Goal: Navigation & Orientation: Find specific page/section

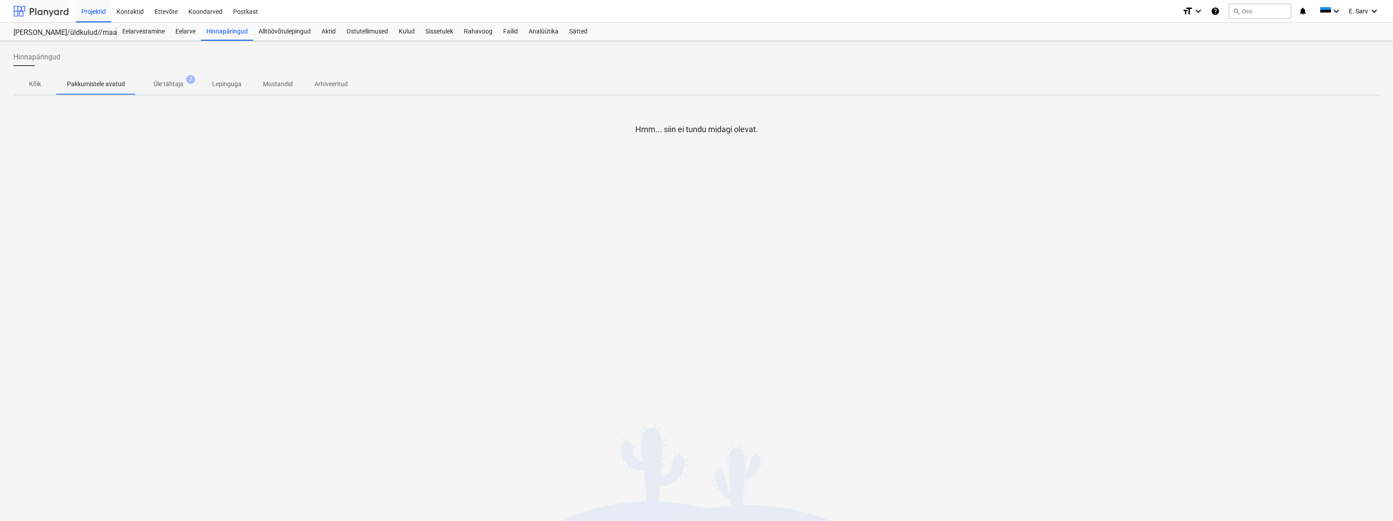
click at [43, 13] on div at bounding box center [40, 11] width 55 height 22
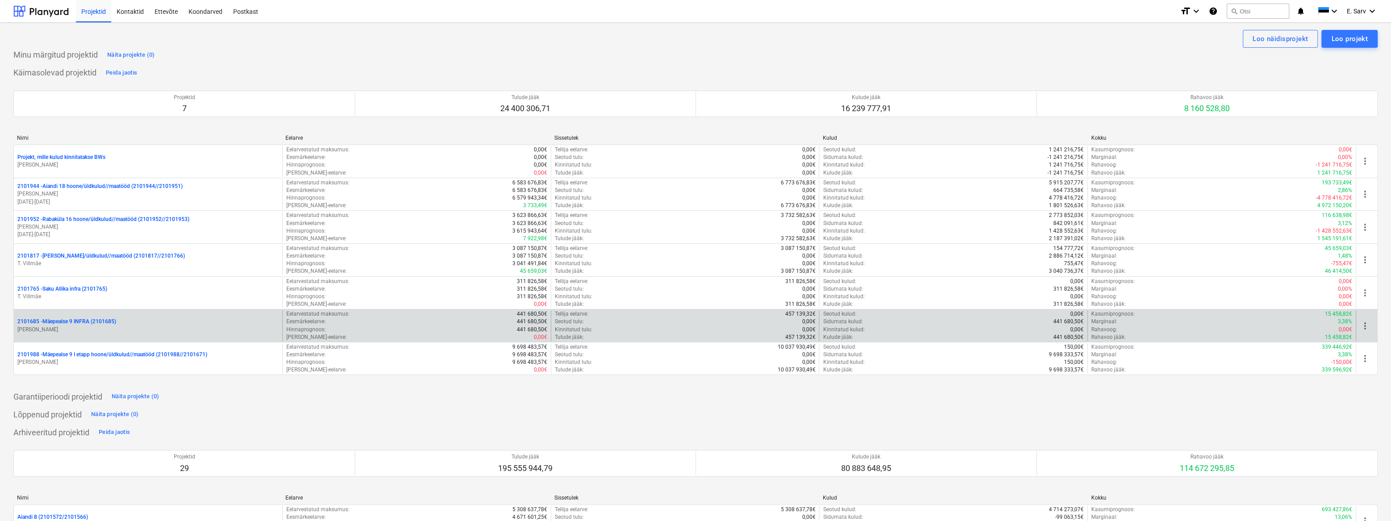
click at [85, 323] on p "2101685 - Mäepealse 9 INFRA (2101685)" at bounding box center [66, 322] width 99 height 8
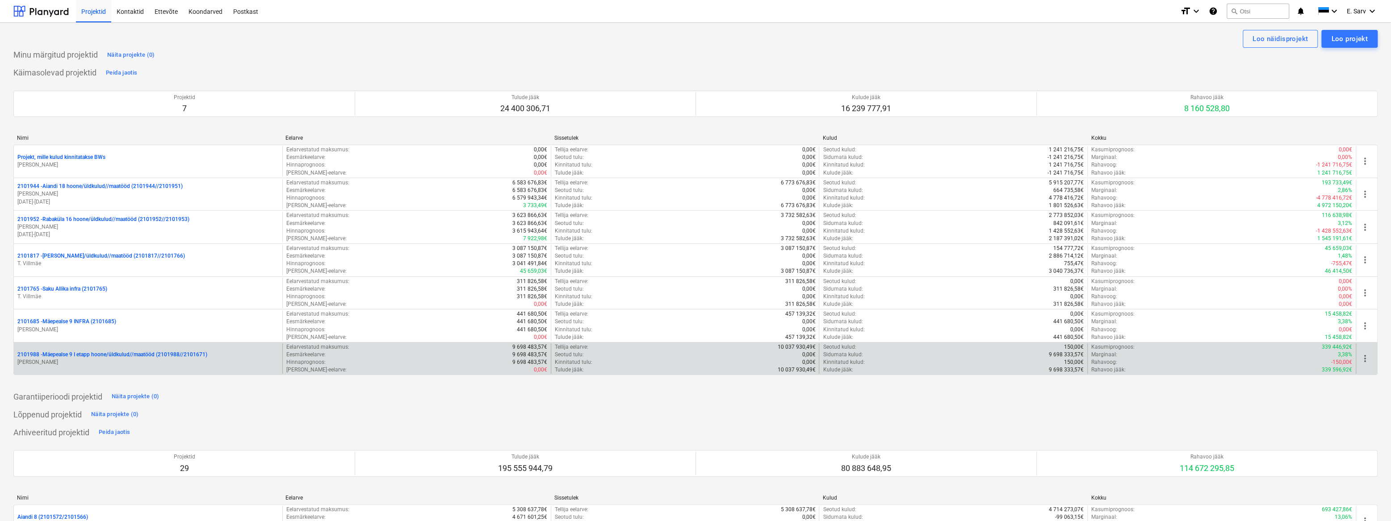
click at [83, 362] on p "[PERSON_NAME]" at bounding box center [147, 363] width 261 height 8
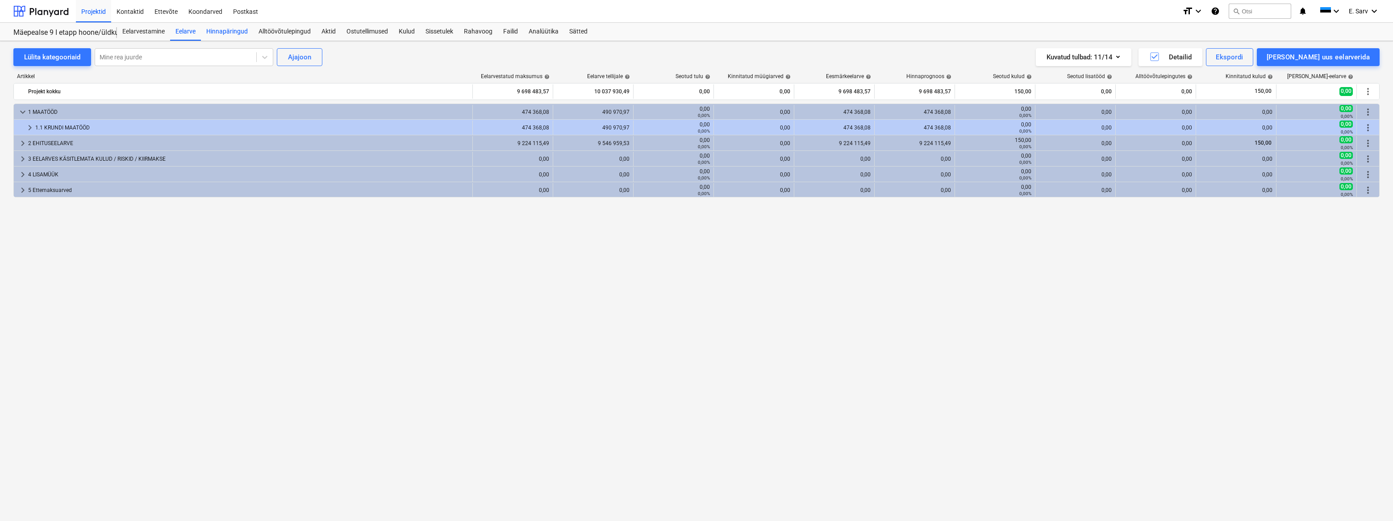
click at [233, 35] on div "Hinnapäringud" at bounding box center [227, 32] width 52 height 18
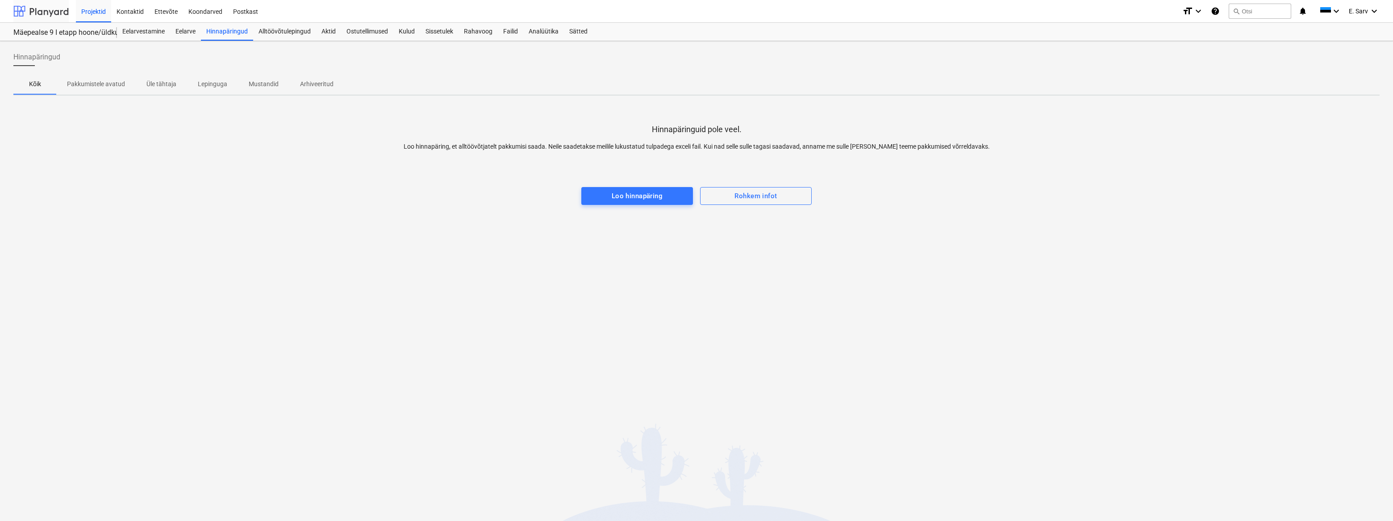
click at [31, 13] on div at bounding box center [40, 11] width 55 height 22
